Goal: Check status

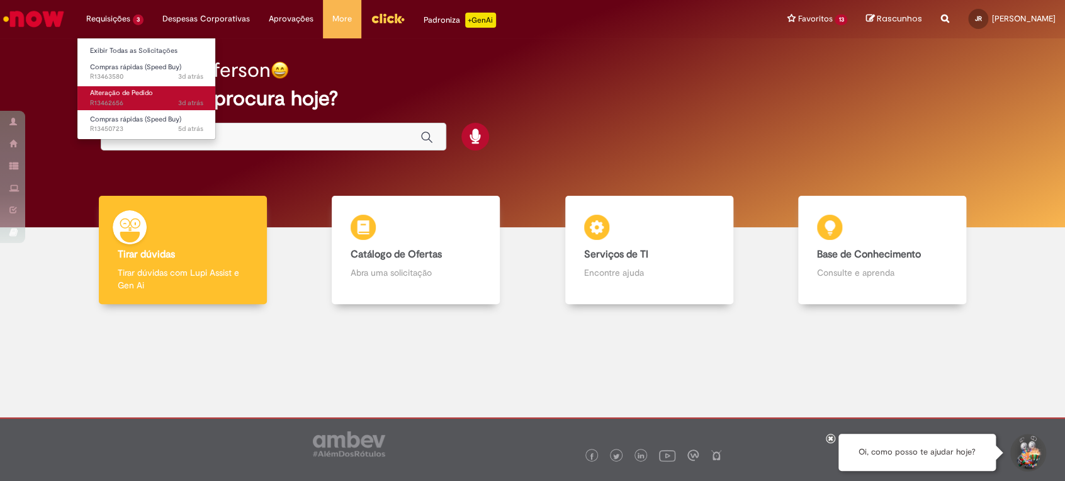
click at [127, 104] on span "3d atrás 3 dias atrás R13462656" at bounding box center [146, 103] width 113 height 10
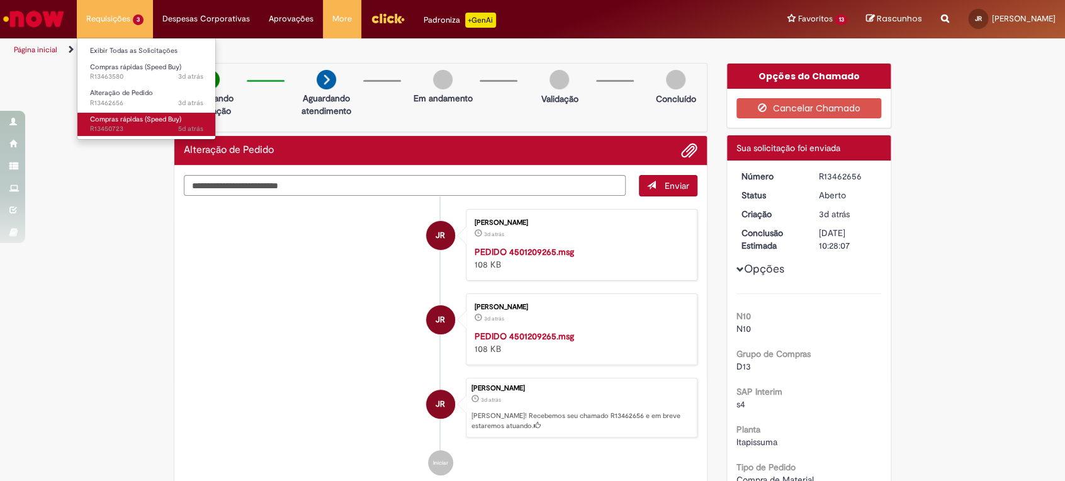
click at [138, 120] on span "Compras rápidas (Speed Buy)" at bounding box center [135, 119] width 91 height 9
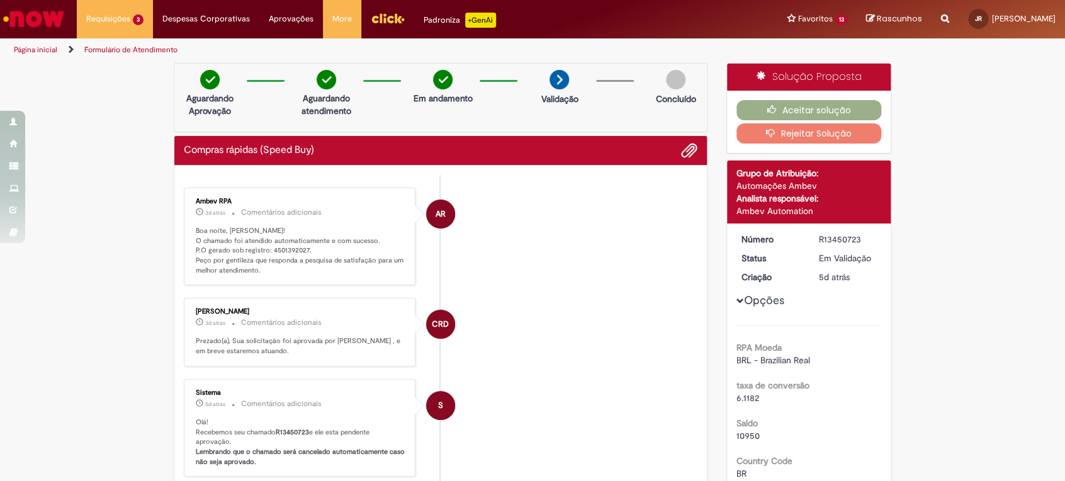
drag, startPoint x: 264, startPoint y: 177, endPoint x: 294, endPoint y: 182, distance: 30.5
click at [294, 182] on ul "AR Ambev RPA 3d atrás 3 dias atrás Comentários adicionais Boa noite, [PERSON_NA…" at bounding box center [440, 475] width 513 height 600
drag, startPoint x: 276, startPoint y: 250, endPoint x: 302, endPoint y: 252, distance: 25.9
click at [302, 252] on p "Boa noite, [PERSON_NAME]! O chamado foi atendido automaticamente e com sucesso.…" at bounding box center [301, 251] width 210 height 50
copy p "4501392027."
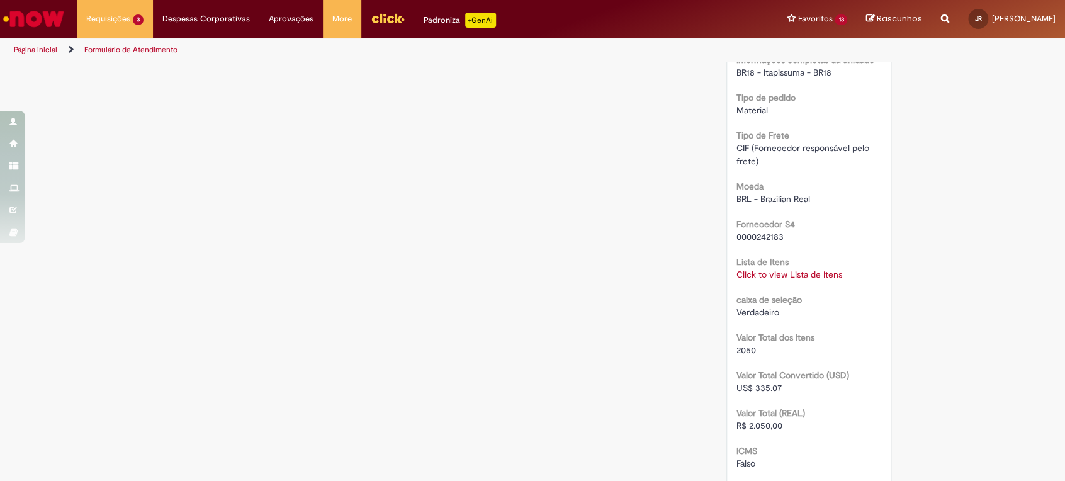
scroll to position [1118, 0]
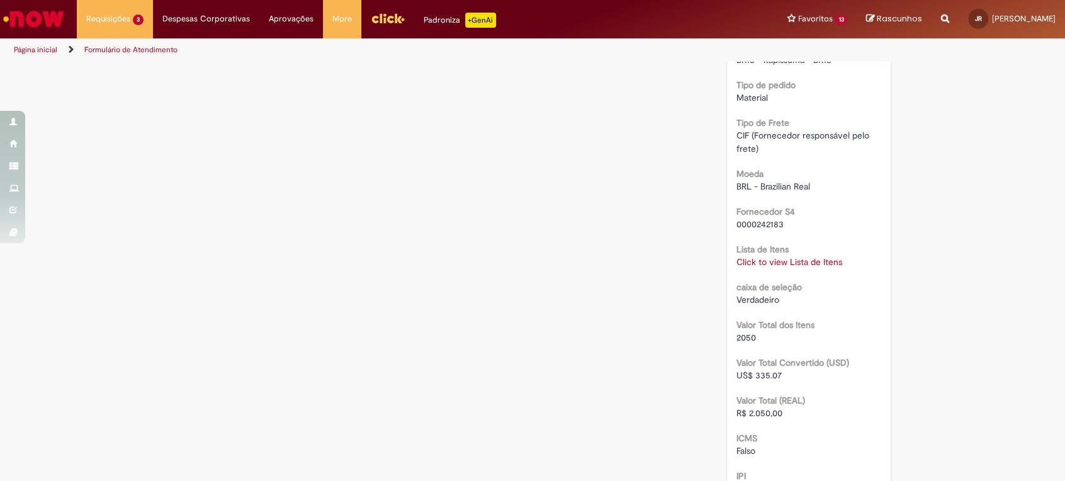
click at [756, 260] on link "Click to view Lista de Itens" at bounding box center [789, 260] width 106 height 11
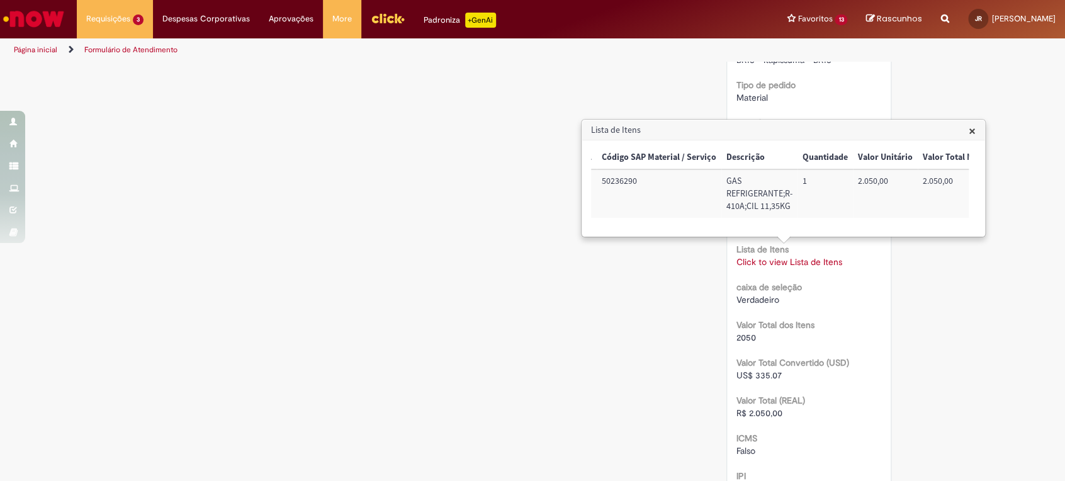
scroll to position [0, 128]
click at [975, 128] on h3 "Lista de Itens" at bounding box center [783, 130] width 402 height 20
click at [975, 133] on span "×" at bounding box center [971, 130] width 7 height 17
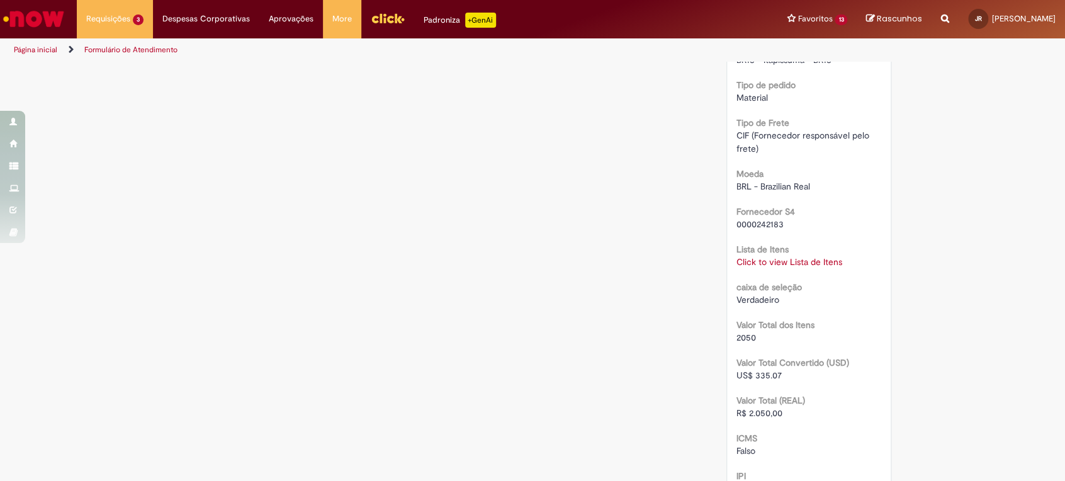
drag, startPoint x: 536, startPoint y: 321, endPoint x: 543, endPoint y: 312, distance: 11.2
